Goal: Task Accomplishment & Management: Manage account settings

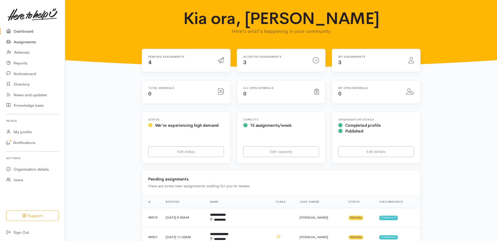
click at [29, 44] on link "Assignments" at bounding box center [32, 42] width 65 height 11
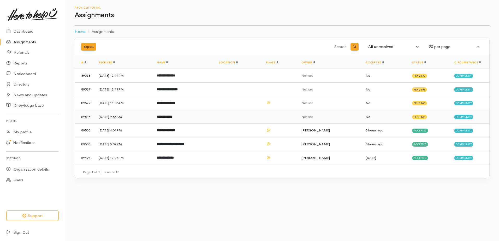
click at [173, 118] on b "**********" at bounding box center [165, 116] width 16 height 3
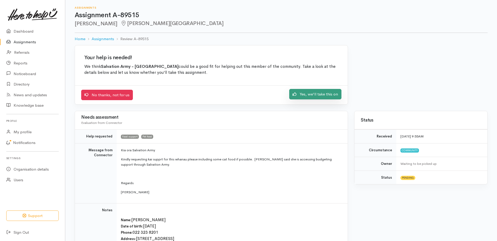
click at [305, 100] on link "Yes, we'll take this on" at bounding box center [315, 94] width 52 height 11
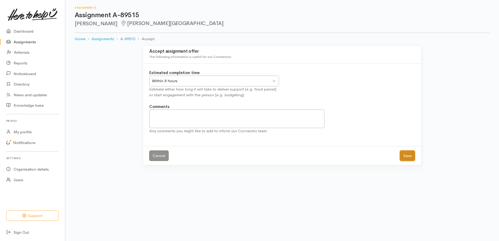
click at [405, 161] on button "Save" at bounding box center [407, 156] width 15 height 11
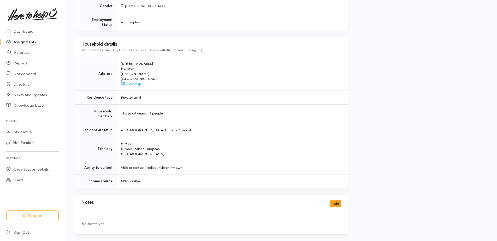
scroll to position [441, 0]
click at [330, 200] on button "Add" at bounding box center [335, 204] width 11 height 8
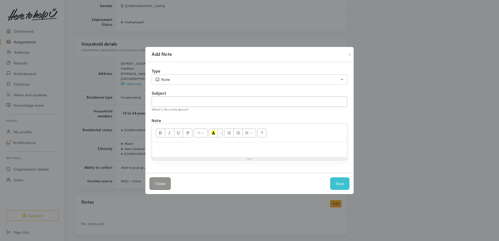
click at [175, 151] on p at bounding box center [250, 148] width 190 height 6
click at [340, 190] on button "Save" at bounding box center [339, 183] width 19 height 13
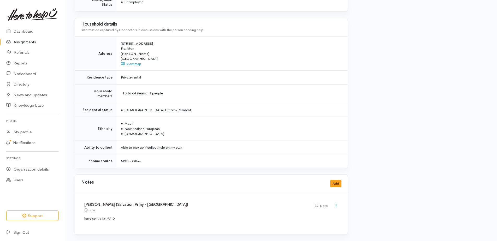
click at [29, 45] on link "Assignments" at bounding box center [32, 42] width 65 height 11
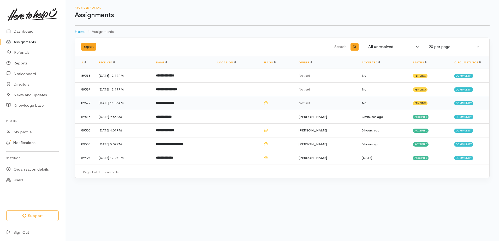
click at [174, 105] on b "**********" at bounding box center [165, 102] width 18 height 3
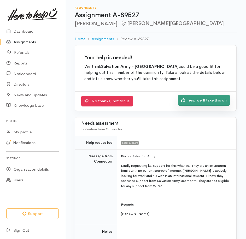
click at [199, 106] on link "Yes, we'll take this on" at bounding box center [204, 100] width 52 height 11
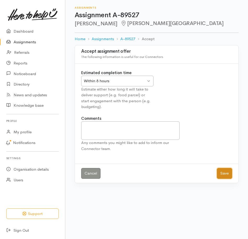
click at [224, 179] on button "Save" at bounding box center [224, 173] width 15 height 11
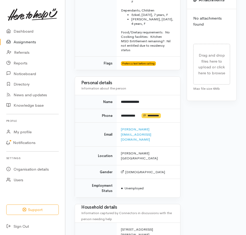
scroll to position [261, 0]
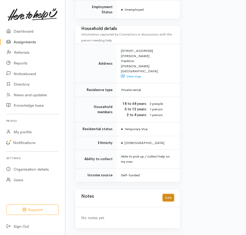
click at [170, 195] on button "Add" at bounding box center [168, 198] width 11 height 8
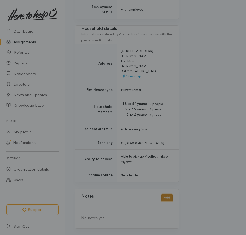
scroll to position [493, 0]
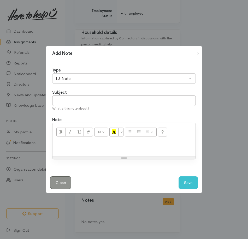
click at [88, 153] on div at bounding box center [123, 148] width 143 height 15
click at [190, 189] on button "Save" at bounding box center [188, 182] width 19 height 13
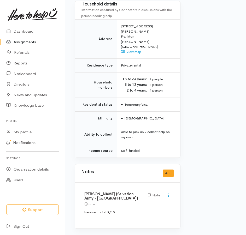
click at [22, 46] on link "Assignments" at bounding box center [32, 42] width 65 height 11
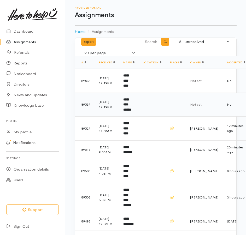
click at [131, 111] on b "**********" at bounding box center [127, 105] width 8 height 14
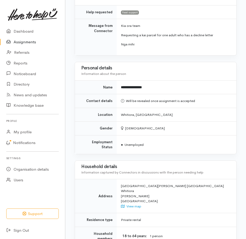
scroll to position [104, 0]
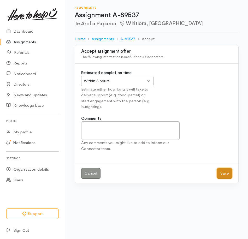
click at [220, 179] on button "Save" at bounding box center [224, 173] width 15 height 11
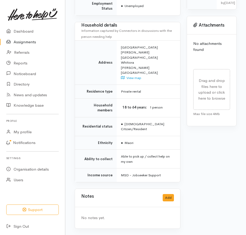
scroll to position [277, 0]
click at [167, 194] on button "Add" at bounding box center [168, 198] width 11 height 8
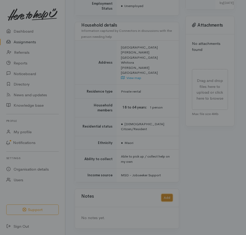
scroll to position [274, 0]
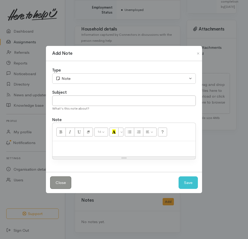
click at [105, 150] on p at bounding box center [124, 147] width 138 height 6
click at [185, 187] on button "Save" at bounding box center [188, 182] width 19 height 13
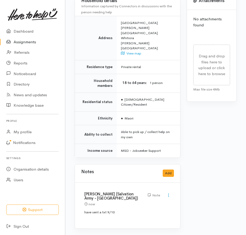
click at [32, 44] on link "Assignments" at bounding box center [32, 42] width 65 height 11
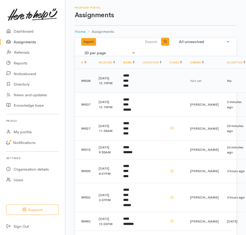
click at [128, 87] on b "**********" at bounding box center [125, 81] width 5 height 14
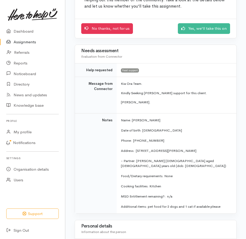
scroll to position [104, 0]
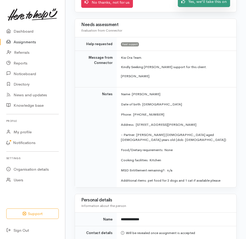
click at [186, 7] on link "Yes, we'll take this on" at bounding box center [204, 1] width 52 height 11
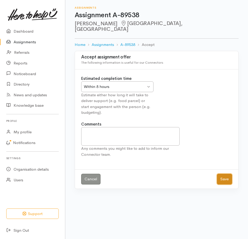
click at [221, 185] on button "Save" at bounding box center [224, 179] width 15 height 11
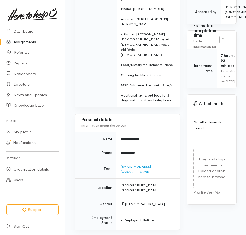
scroll to position [183, 0]
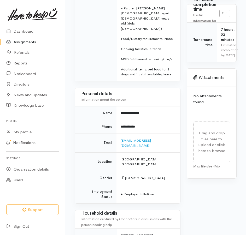
click at [23, 45] on link "Assignments" at bounding box center [32, 42] width 65 height 11
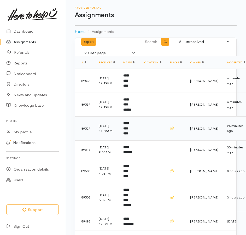
click at [138, 141] on td "**********" at bounding box center [128, 129] width 19 height 24
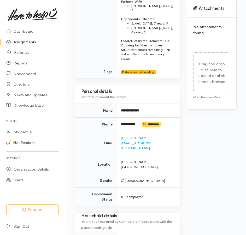
scroll to position [261, 0]
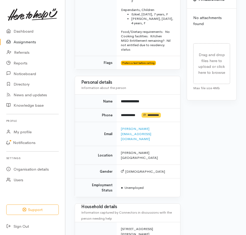
click at [23, 45] on link "Assignments" at bounding box center [32, 42] width 65 height 11
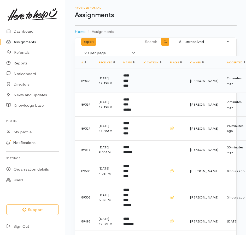
click at [128, 87] on b "**********" at bounding box center [125, 81] width 5 height 14
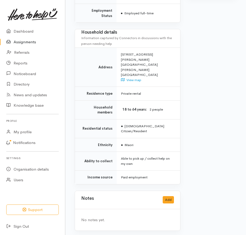
scroll to position [413, 0]
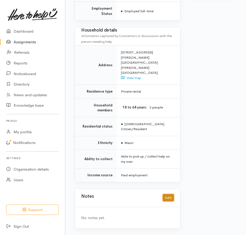
click at [166, 194] on button "Add" at bounding box center [168, 198] width 11 height 8
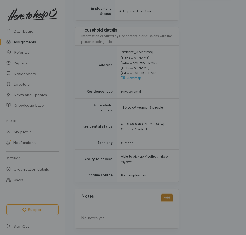
scroll to position [398, 0]
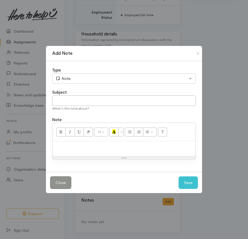
click at [105, 154] on div at bounding box center [123, 148] width 143 height 15
click at [186, 189] on button "Save" at bounding box center [188, 182] width 19 height 13
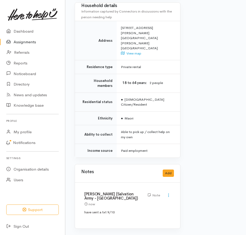
click at [33, 43] on link "Assignments" at bounding box center [32, 42] width 65 height 11
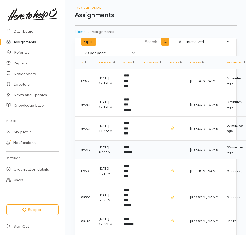
scroll to position [50, 0]
